Goal: Information Seeking & Learning: Learn about a topic

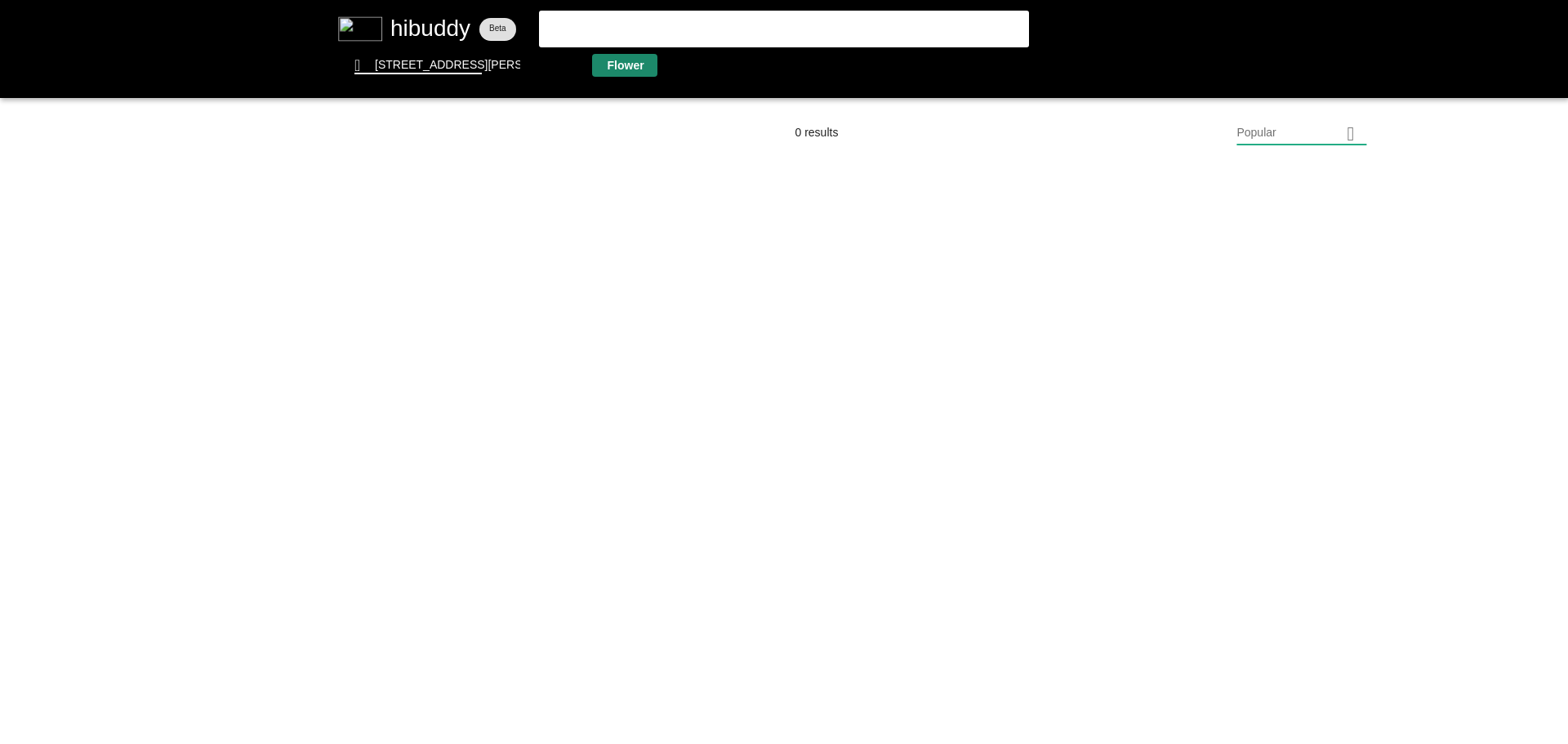
click at [621, 68] on flt-glass-pane at bounding box center [784, 372] width 1568 height 744
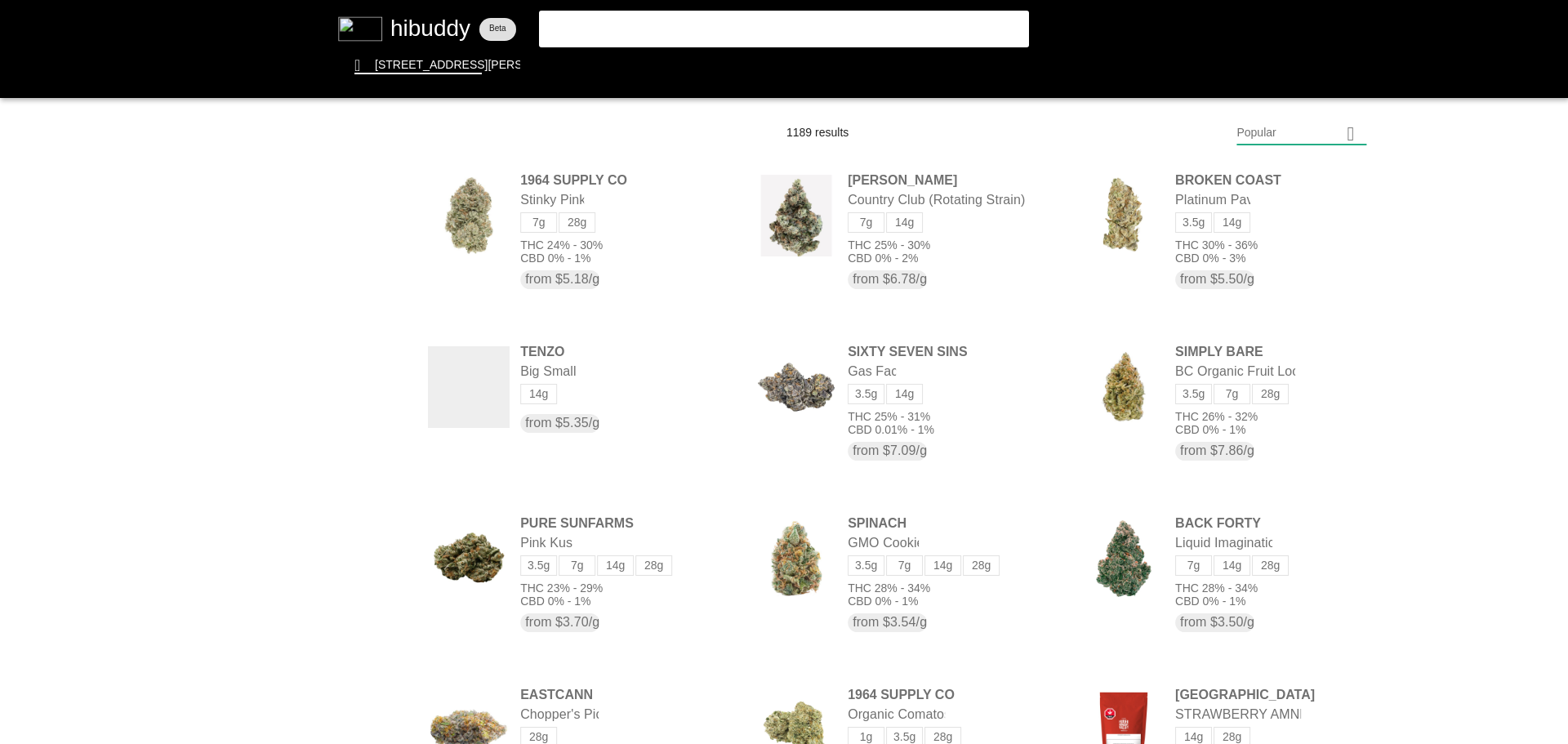
click at [1306, 135] on flt-glass-pane at bounding box center [784, 372] width 1568 height 744
click at [1286, 565] on flt-glass-pane at bounding box center [784, 372] width 1568 height 744
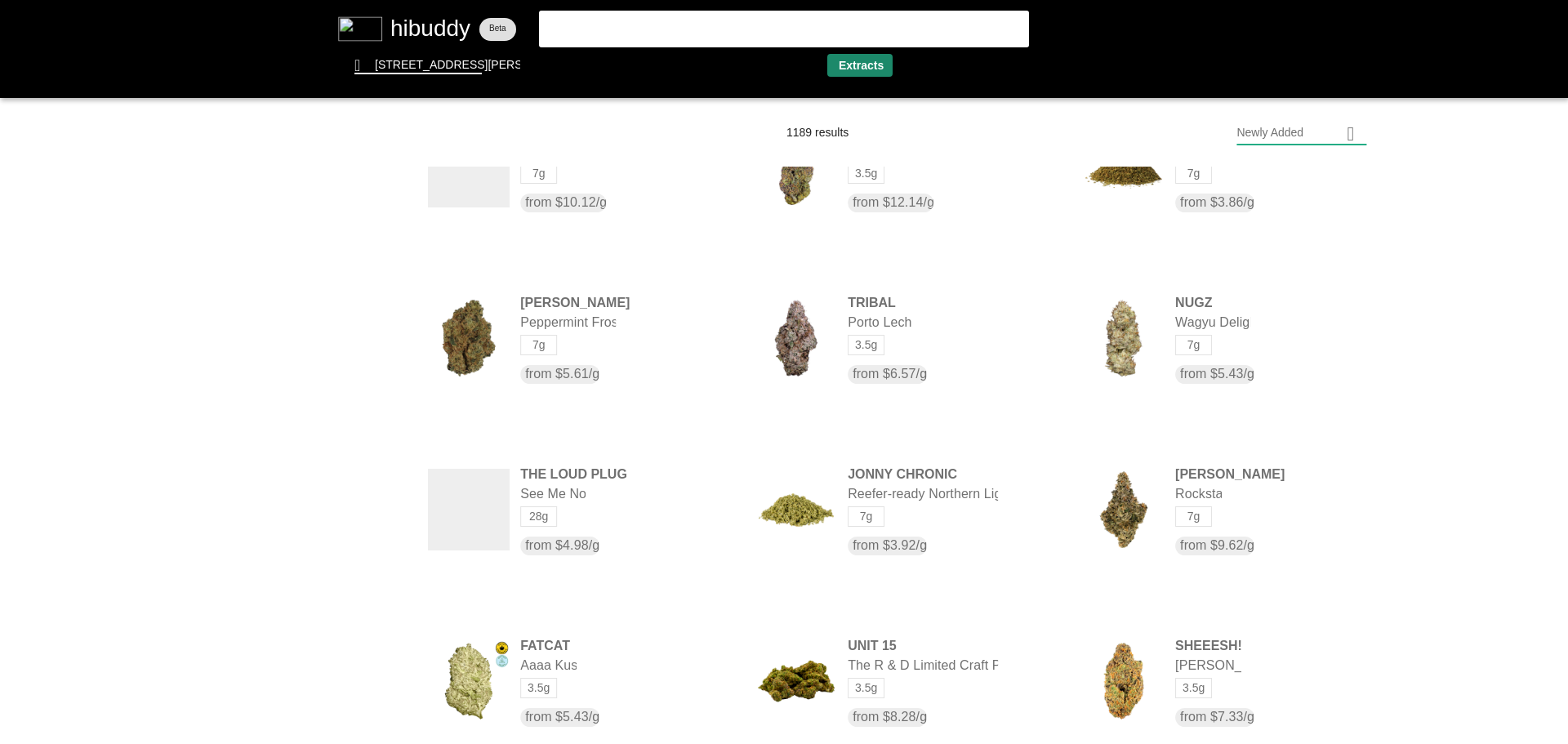
click at [873, 71] on flt-glass-pane at bounding box center [784, 372] width 1568 height 744
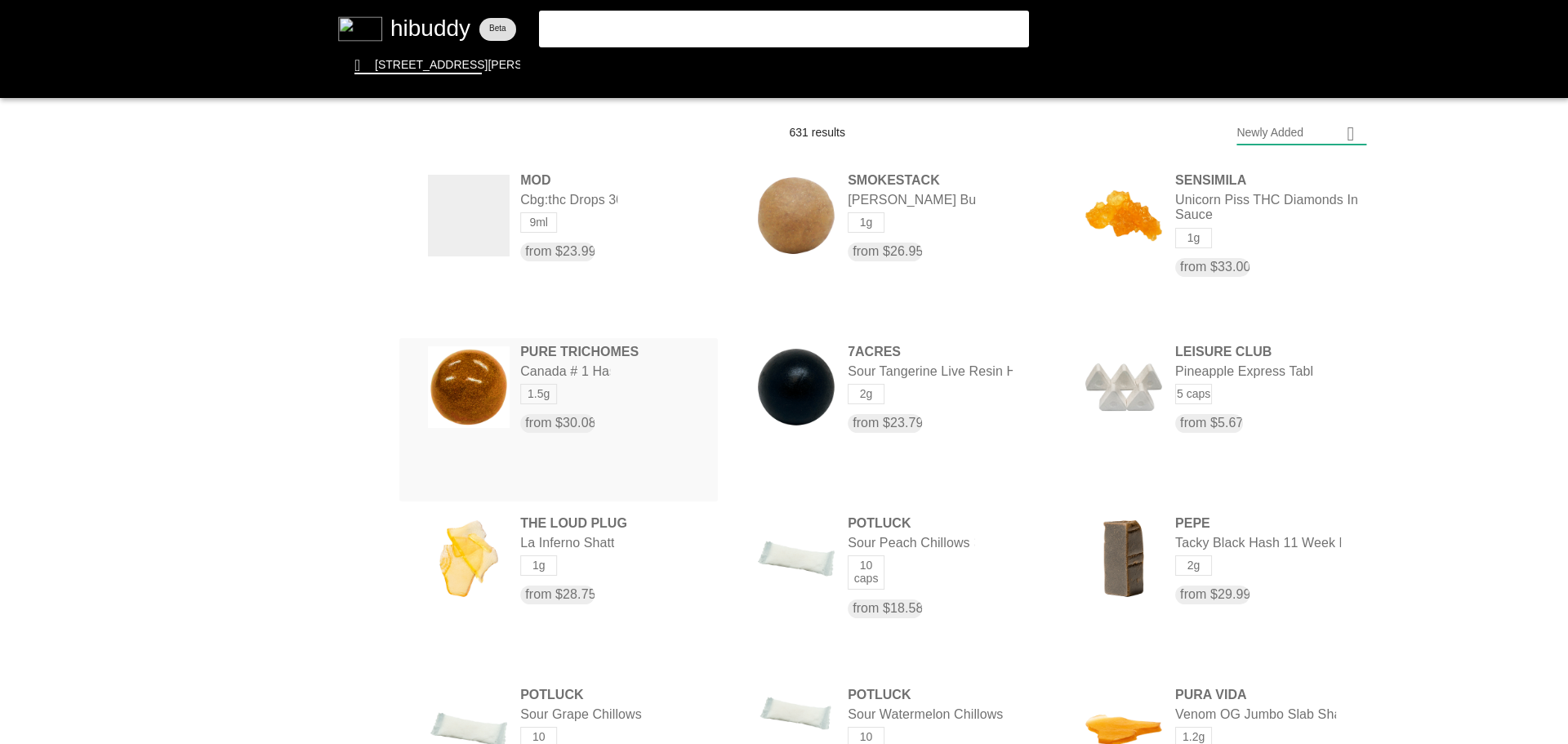
click at [552, 355] on flt-glass-pane at bounding box center [784, 372] width 1568 height 744
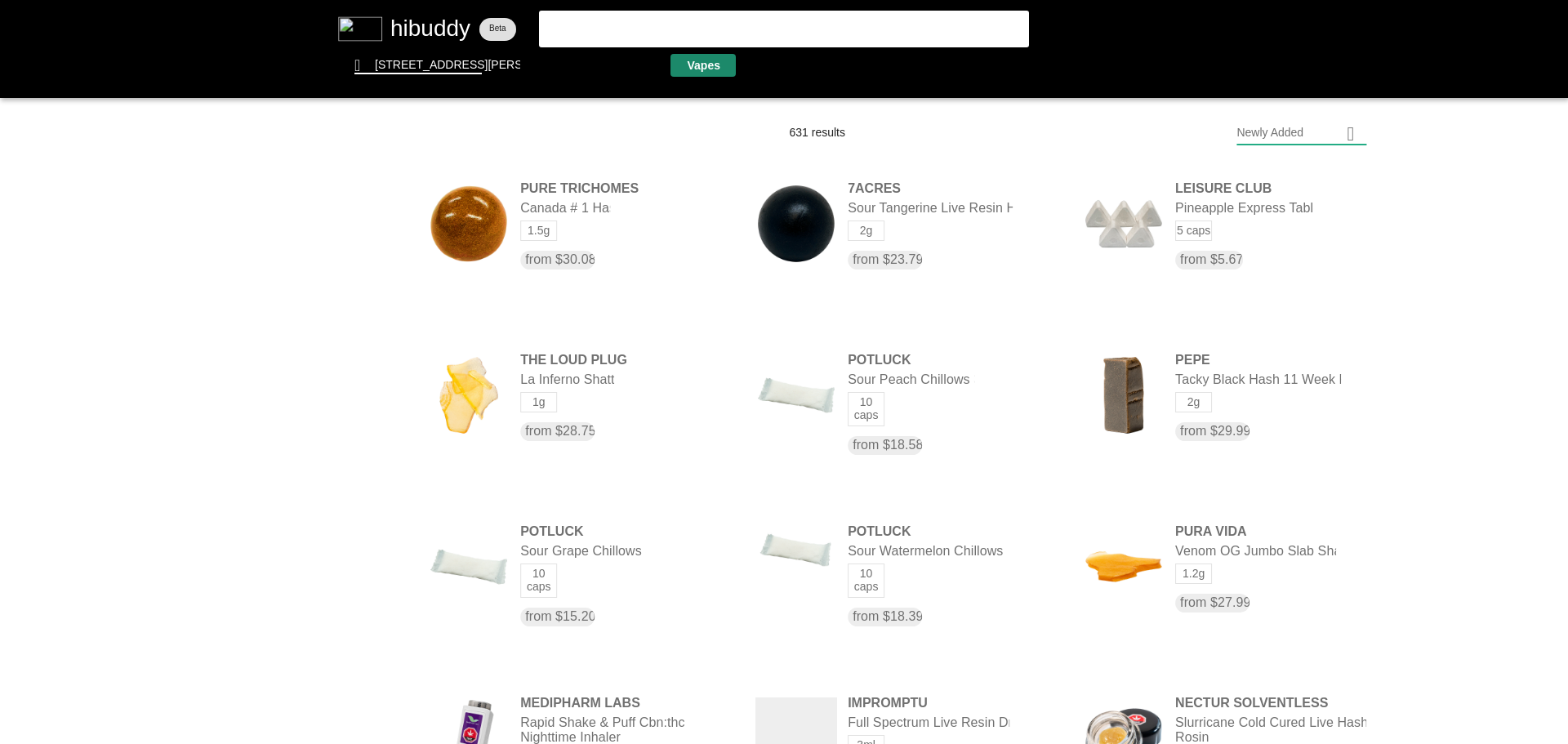
click at [710, 58] on flt-glass-pane at bounding box center [784, 372] width 1568 height 744
